Goal: Task Accomplishment & Management: Manage account settings

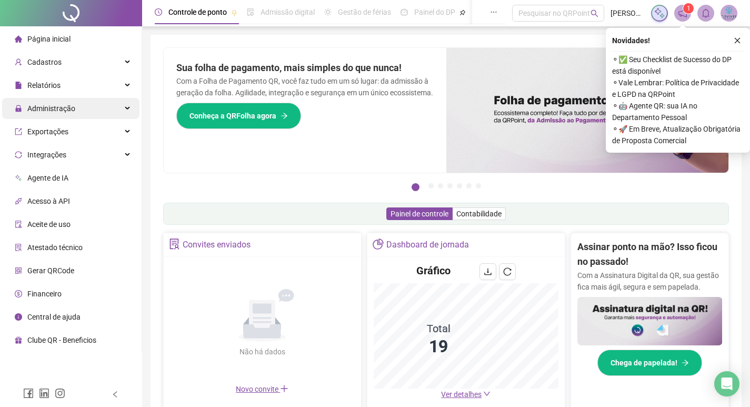
click at [73, 105] on span "Administração" at bounding box center [51, 108] width 48 height 8
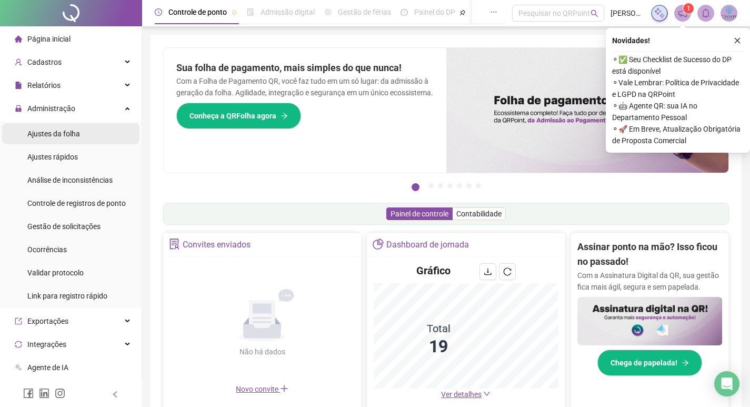
click at [78, 132] on span "Ajustes da folha" at bounding box center [53, 134] width 53 height 8
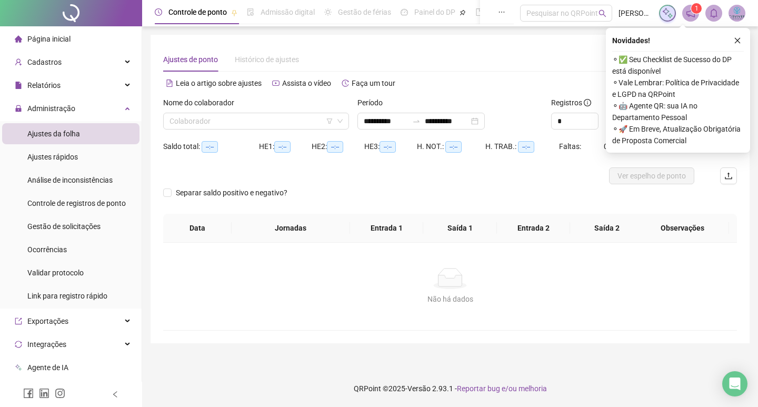
type input "**********"
click at [214, 122] on input "search" at bounding box center [252, 121] width 164 height 16
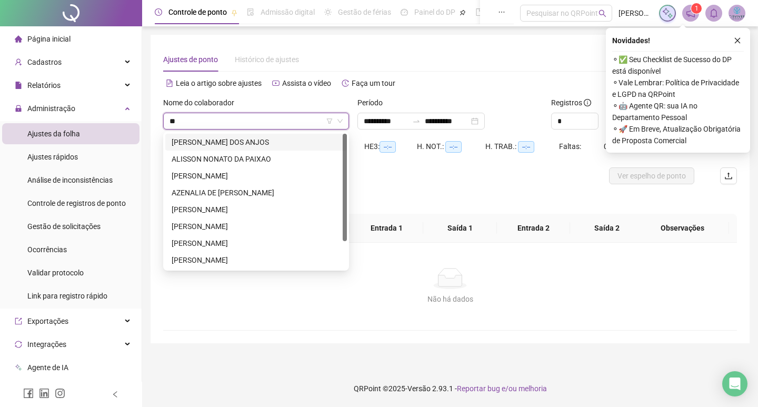
type input "***"
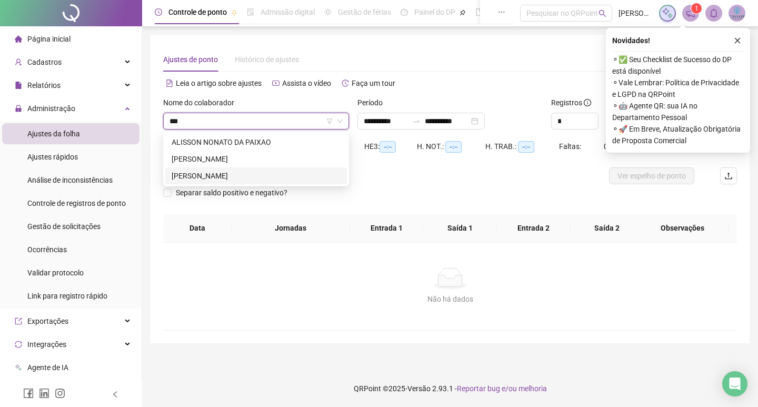
click at [222, 175] on div "[PERSON_NAME]" at bounding box center [256, 176] width 169 height 12
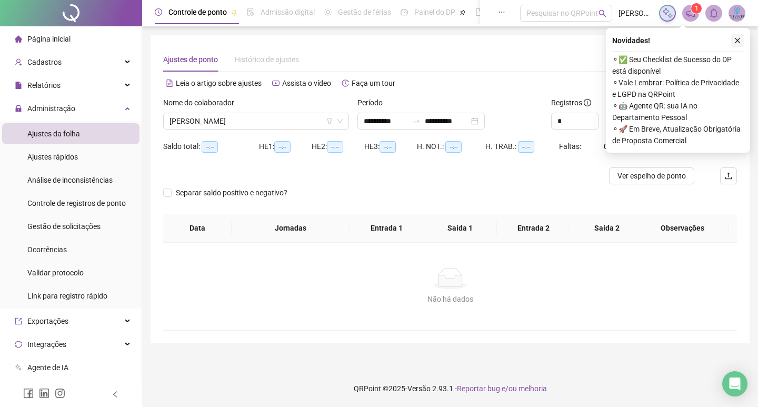
click at [743, 39] on button "button" at bounding box center [737, 40] width 13 height 13
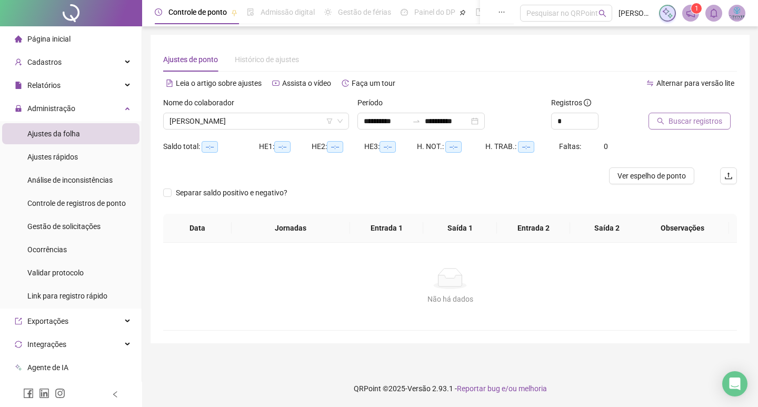
click at [695, 121] on span "Buscar registros" at bounding box center [696, 121] width 54 height 12
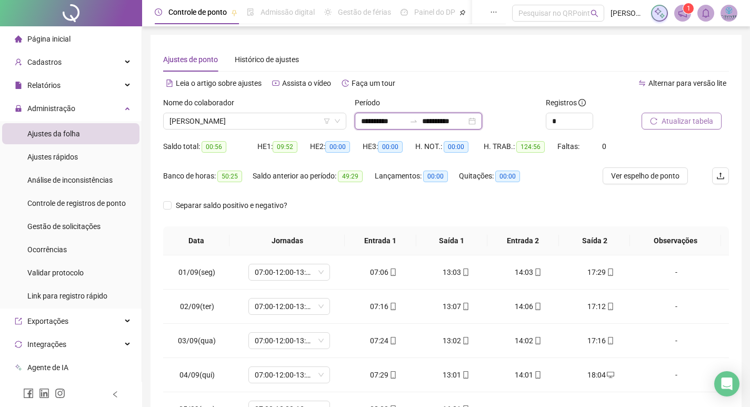
click at [466, 120] on input "**********" at bounding box center [444, 121] width 44 height 12
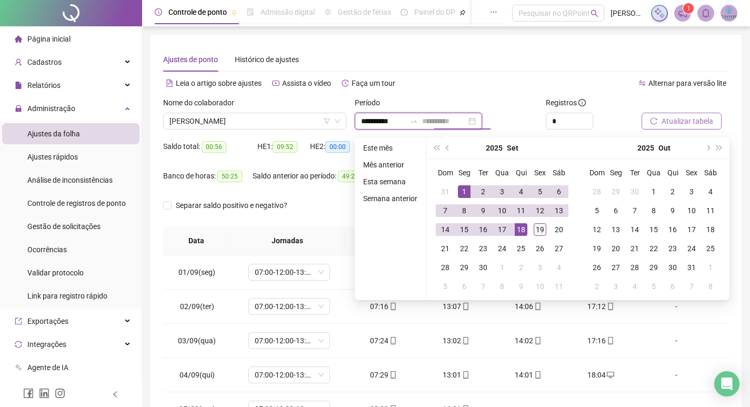
type input "**********"
click at [540, 227] on div "19" at bounding box center [540, 229] width 13 height 13
type input "**********"
click at [619, 131] on div "Registros *" at bounding box center [590, 117] width 96 height 41
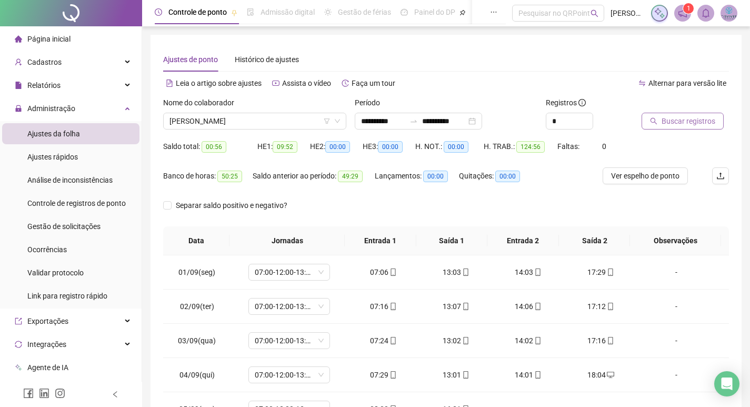
click at [665, 116] on span "Buscar registros" at bounding box center [689, 121] width 54 height 12
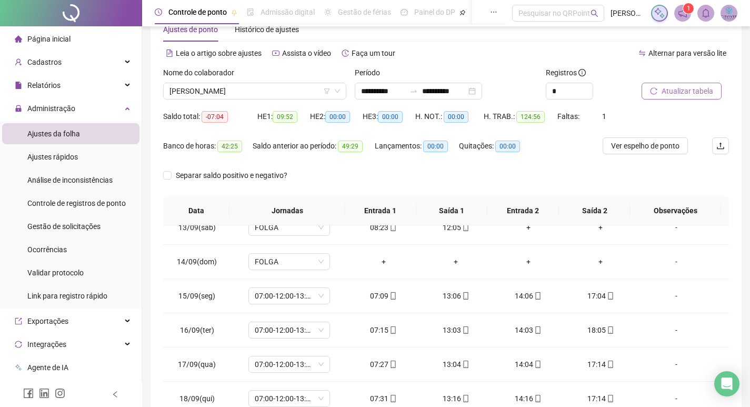
scroll to position [131, 0]
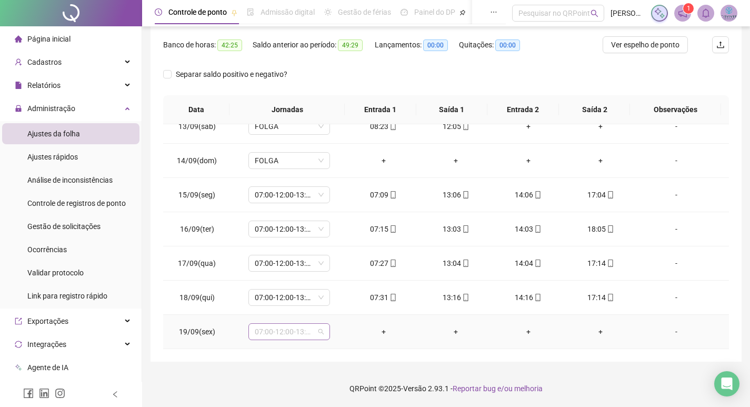
click at [317, 329] on span "07:00-12:00-13:00-16:00" at bounding box center [289, 332] width 69 height 16
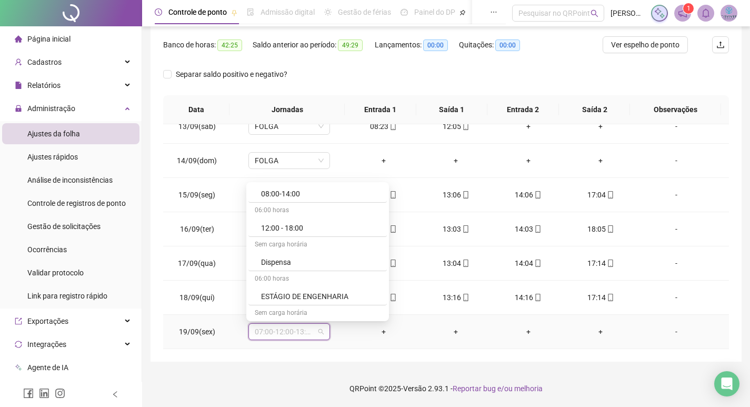
scroll to position [823, 0]
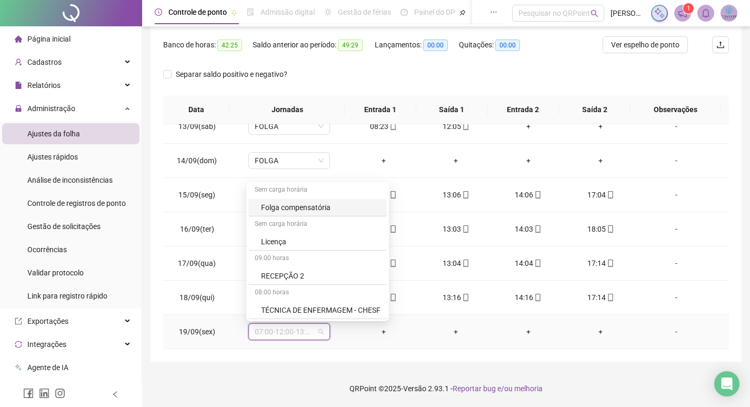
click at [316, 199] on div "Folga compensatória" at bounding box center [317, 207] width 138 height 17
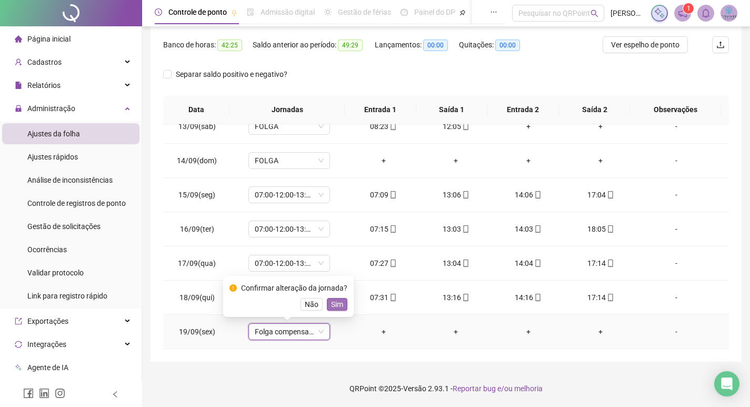
click at [339, 305] on span "Sim" at bounding box center [337, 305] width 12 height 12
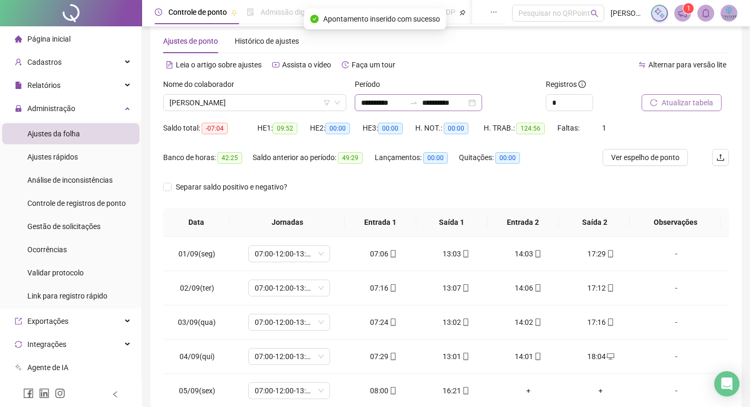
scroll to position [0, 0]
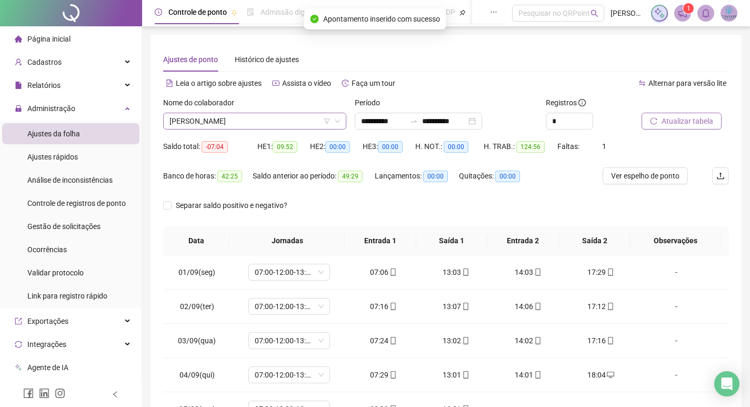
click at [265, 122] on span "[PERSON_NAME]" at bounding box center [255, 121] width 171 height 16
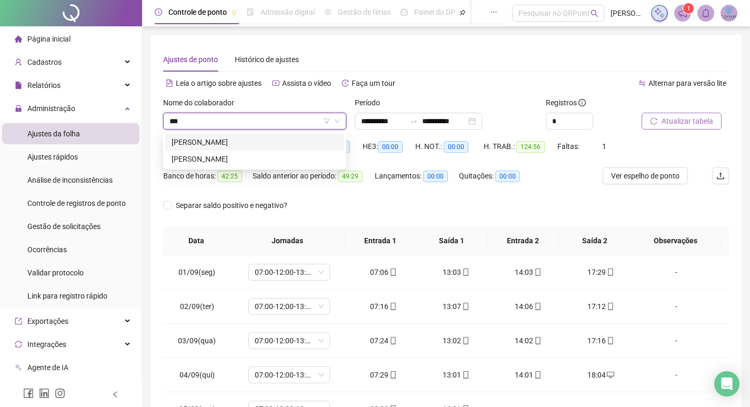
type input "****"
click at [232, 162] on div "[PERSON_NAME]" at bounding box center [255, 159] width 166 height 12
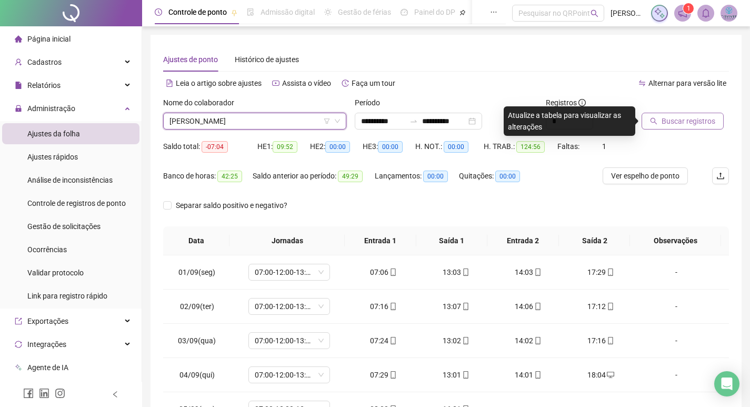
click at [668, 117] on span "Buscar registros" at bounding box center [689, 121] width 54 height 12
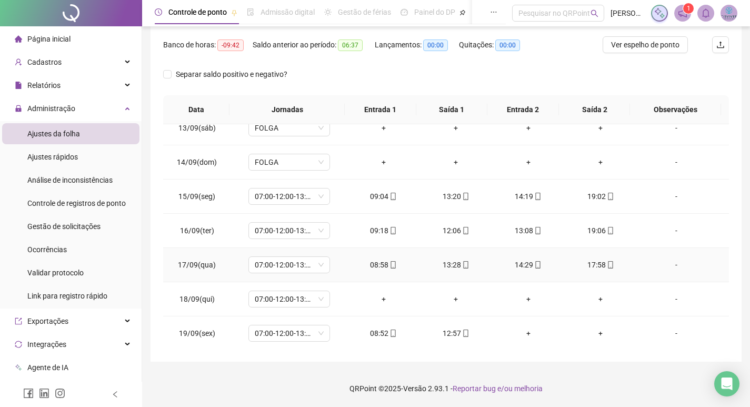
scroll to position [425, 0]
click at [71, 231] on div "Gestão de solicitações" at bounding box center [63, 226] width 73 height 21
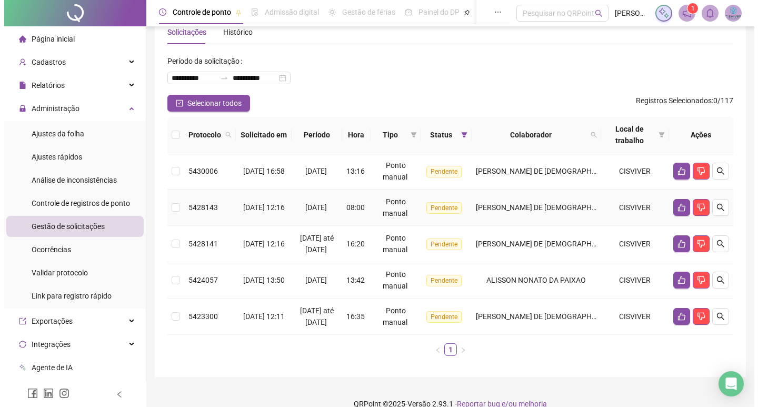
scroll to position [43, 0]
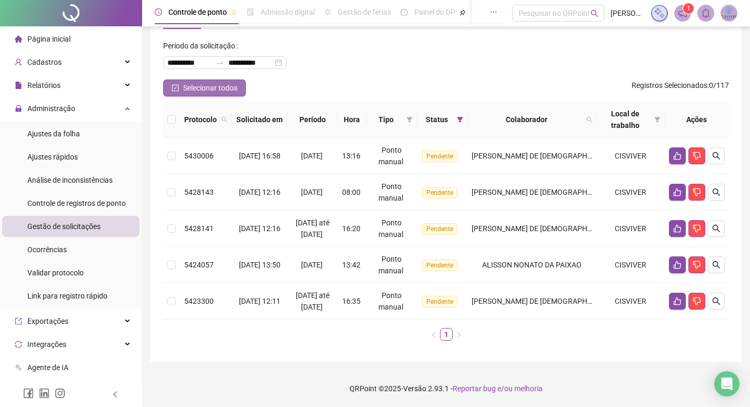
click at [237, 83] on span "Selecionar todos" at bounding box center [210, 88] width 54 height 12
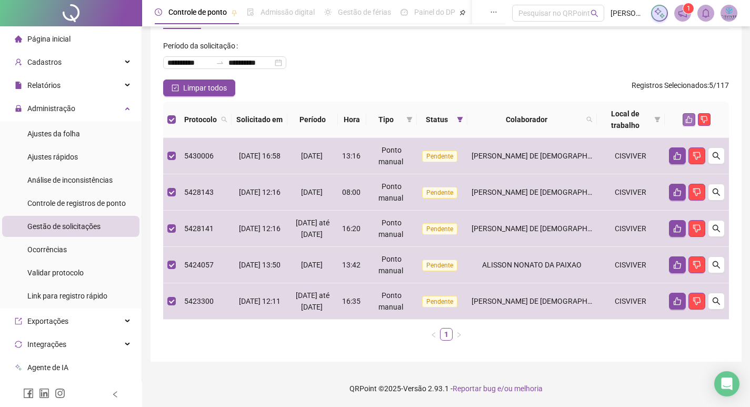
click at [688, 117] on icon "like" at bounding box center [688, 119] width 7 height 7
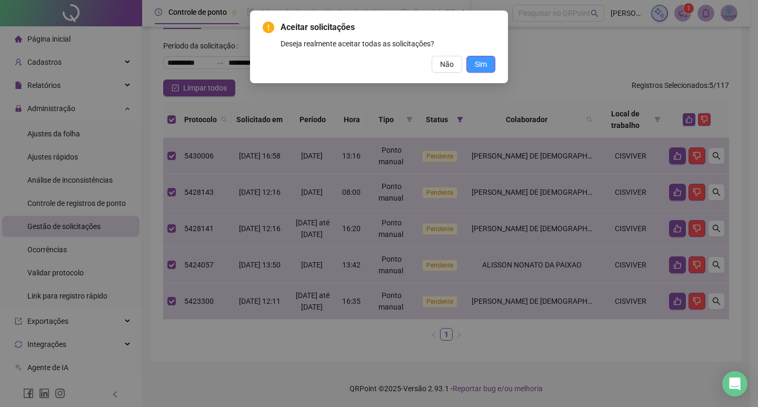
click at [483, 61] on span "Sim" at bounding box center [481, 64] width 12 height 12
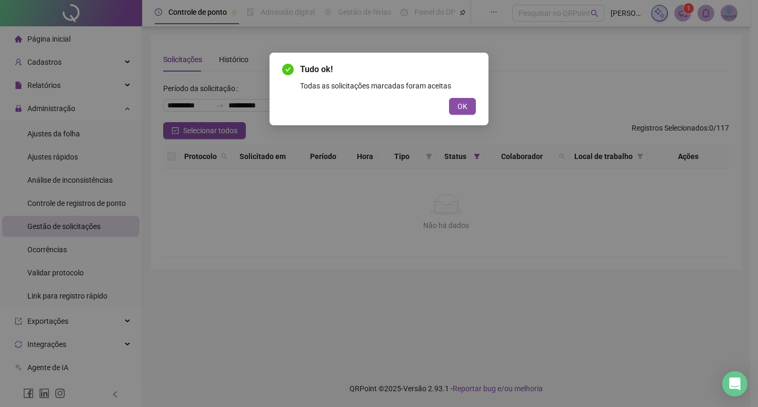
scroll to position [0, 0]
